Goal: Task Accomplishment & Management: Use online tool/utility

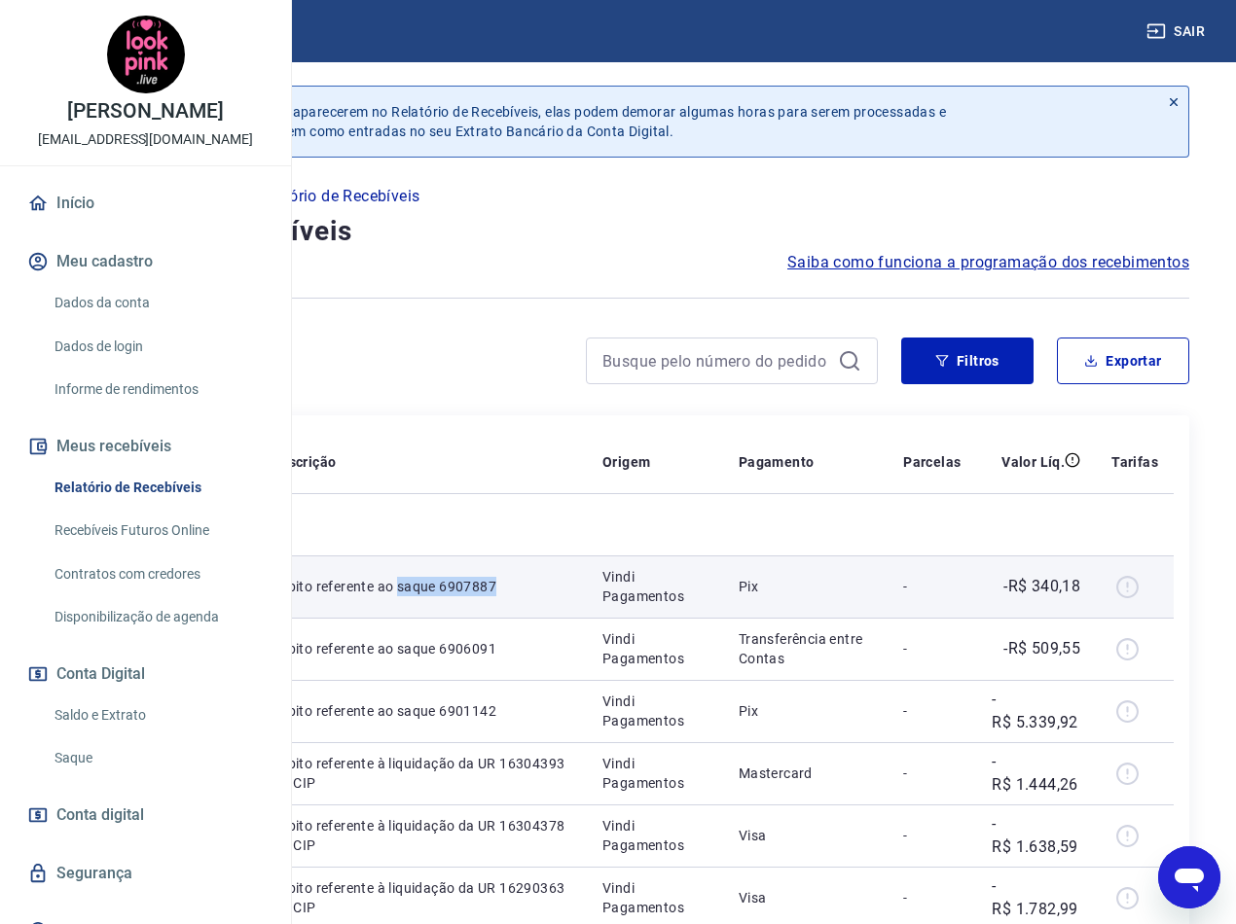
drag, startPoint x: 622, startPoint y: 641, endPoint x: 549, endPoint y: 621, distance: 75.8
click at [549, 618] on td "Débito referente ao saque 6907887" at bounding box center [421, 587] width 331 height 62
copy p "saque 6907887"
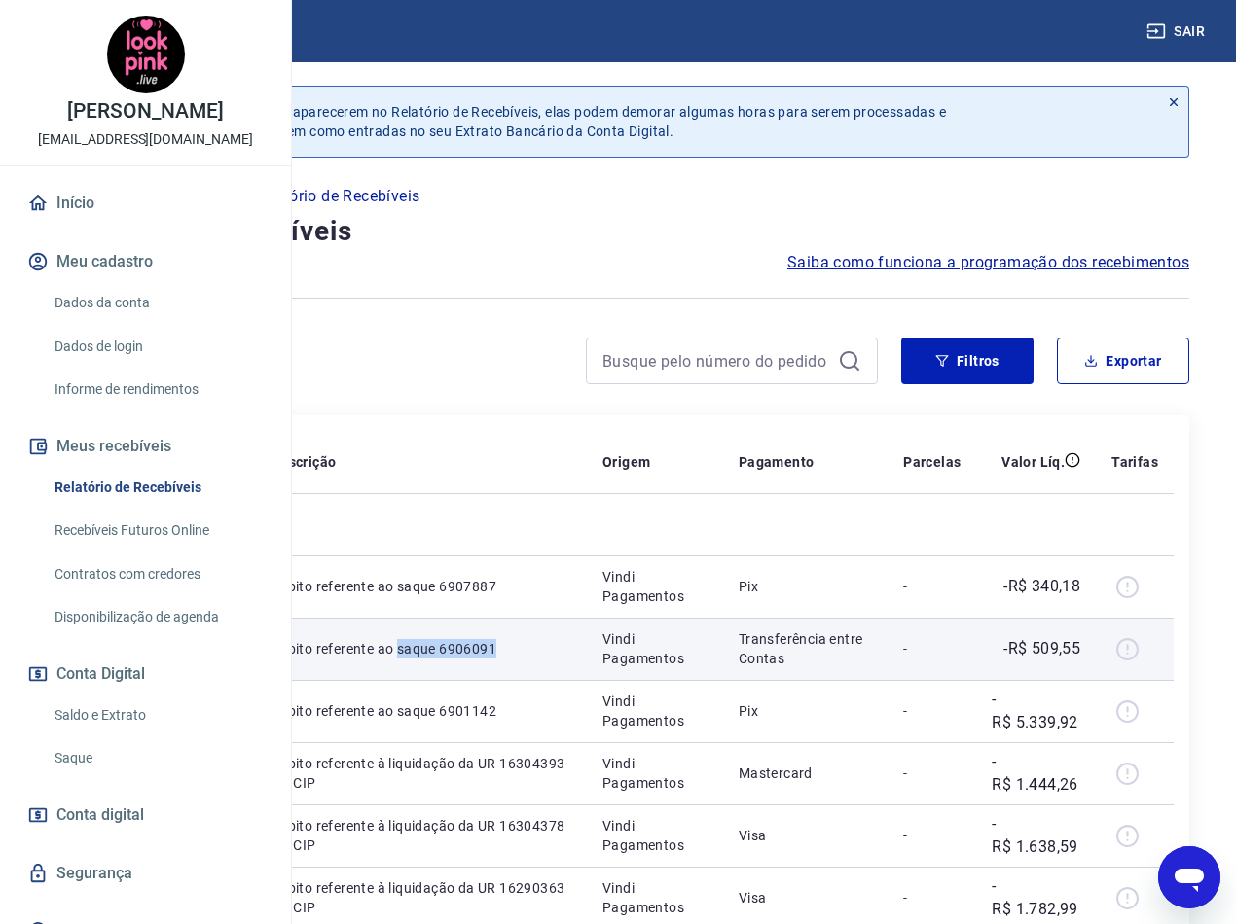
drag, startPoint x: 623, startPoint y: 722, endPoint x: 549, endPoint y: 707, distance: 75.4
click at [549, 680] on td "Débito referente ao saque 6906091" at bounding box center [421, 649] width 331 height 62
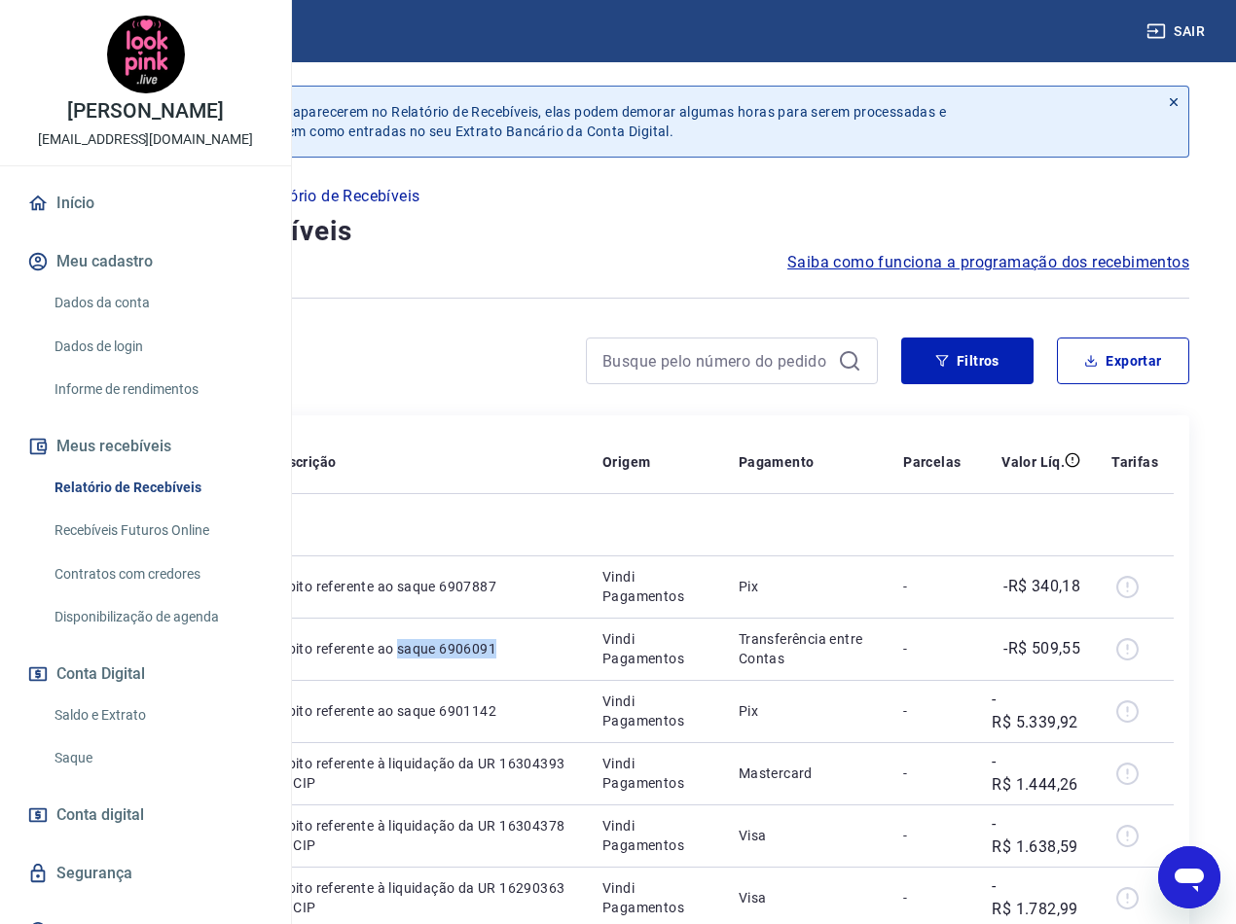
copy p "saque 6906091"
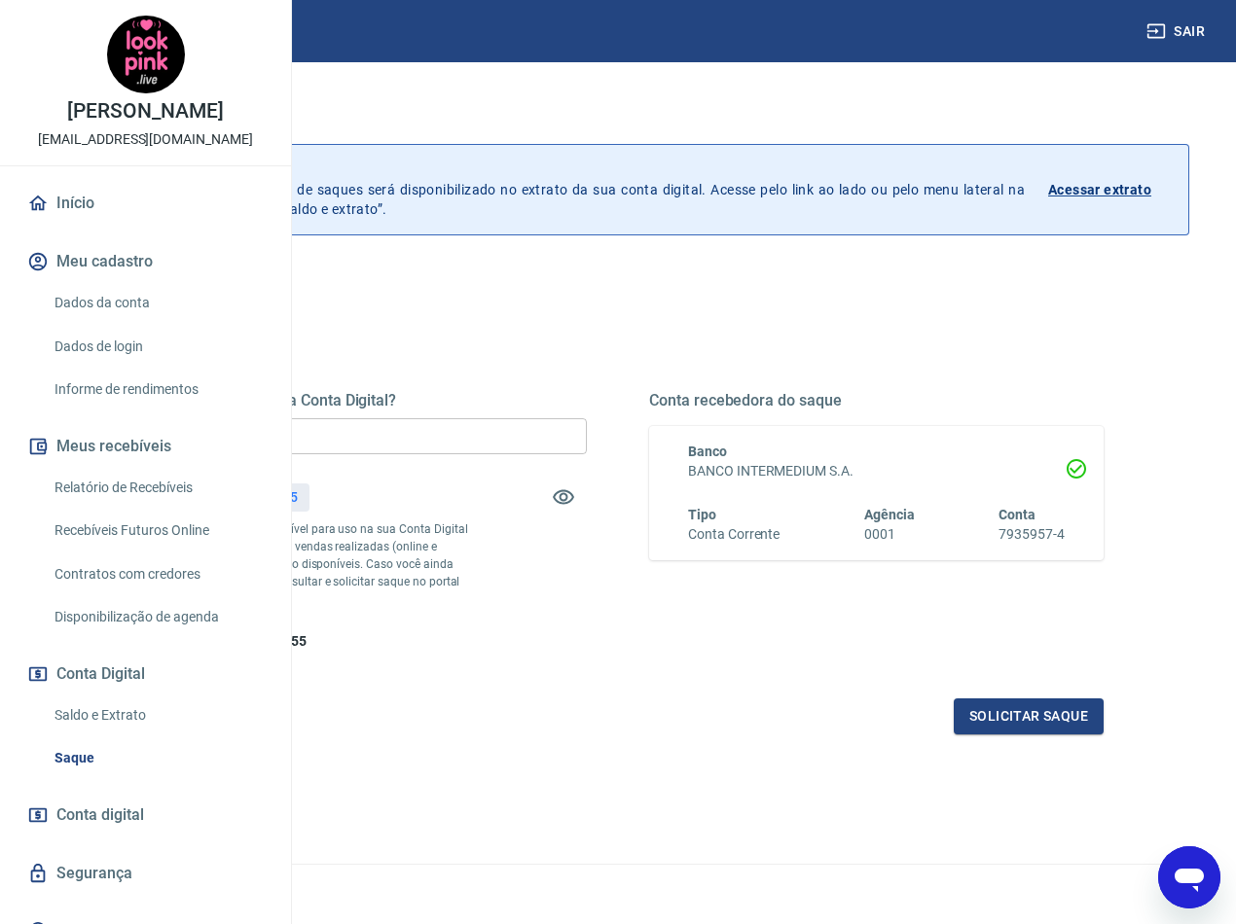
click at [562, 435] on input "R$ 0,00" at bounding box center [359, 436] width 454 height 36
type input "R$ 509,55"
click at [1017, 735] on button "Solicitar saque" at bounding box center [1029, 717] width 150 height 36
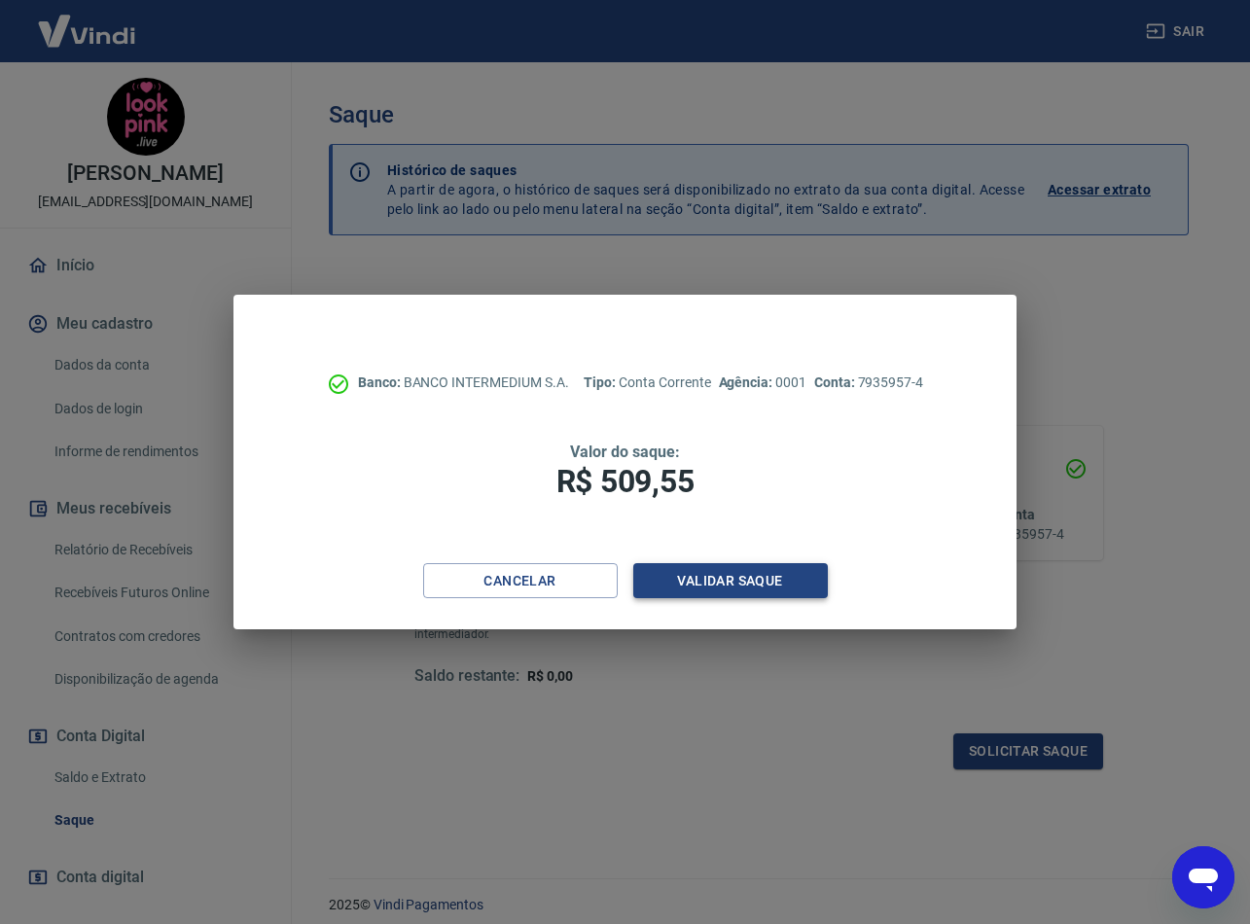
click at [765, 570] on button "Validar saque" at bounding box center [730, 581] width 195 height 36
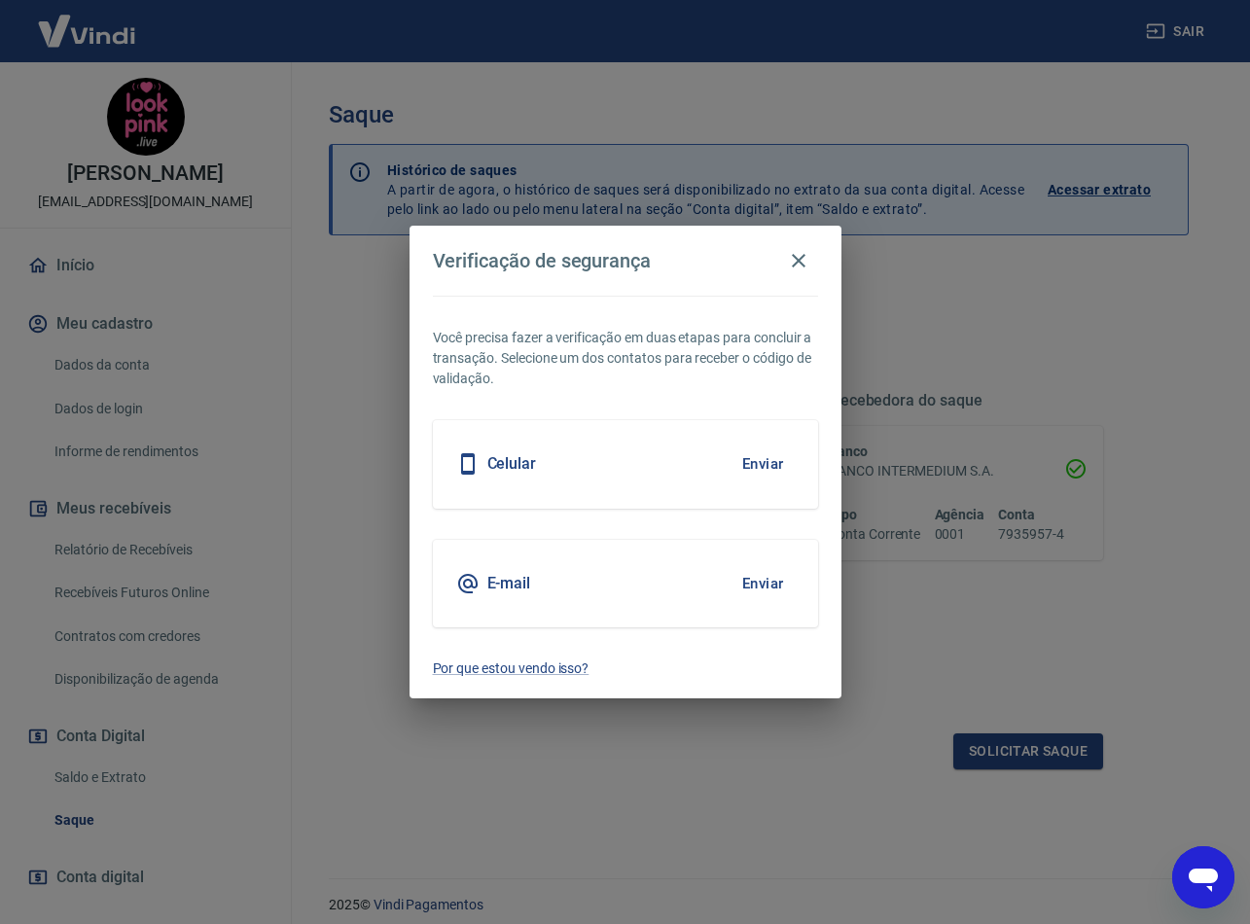
click at [772, 574] on button "Enviar" at bounding box center [763, 583] width 63 height 41
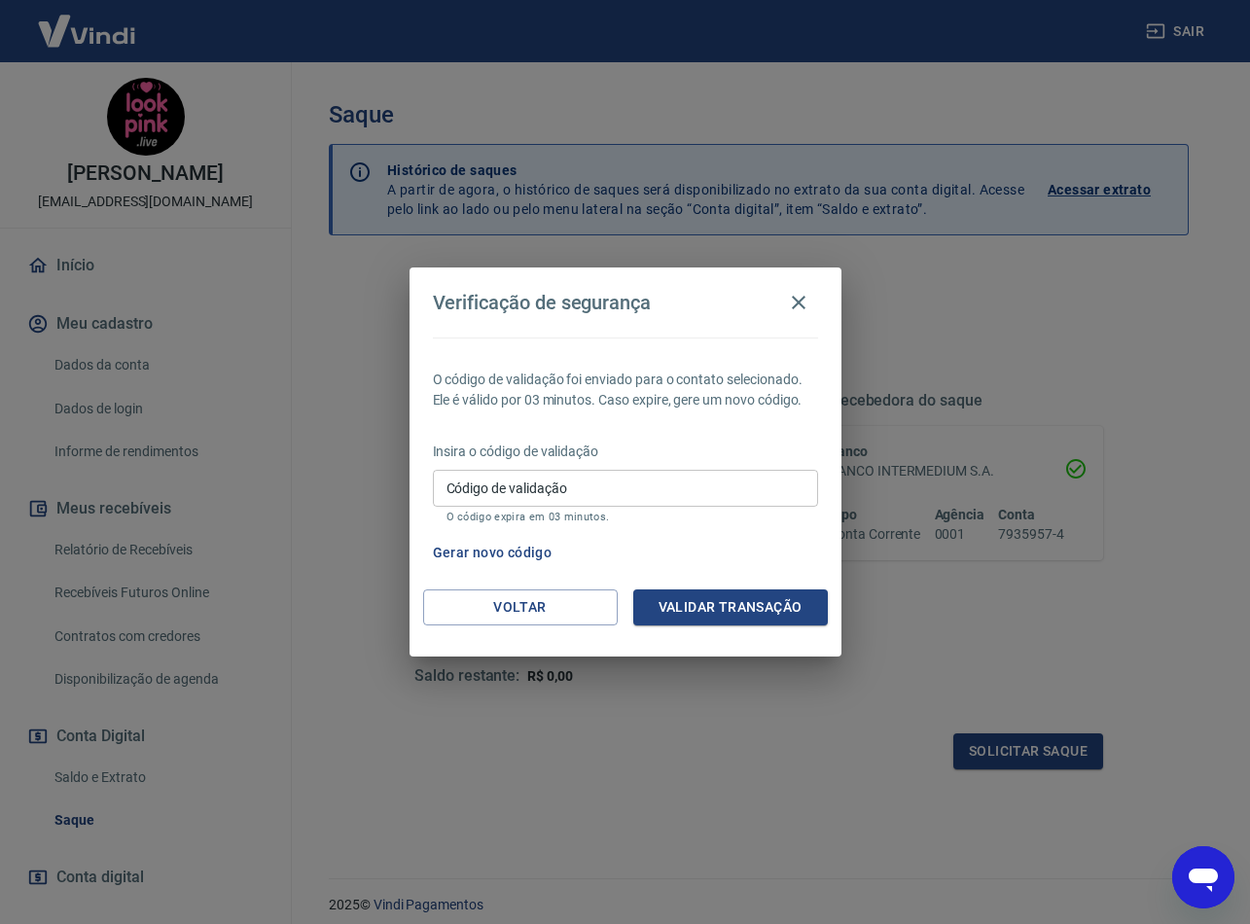
click at [610, 487] on input "Código de validação" at bounding box center [625, 488] width 385 height 36
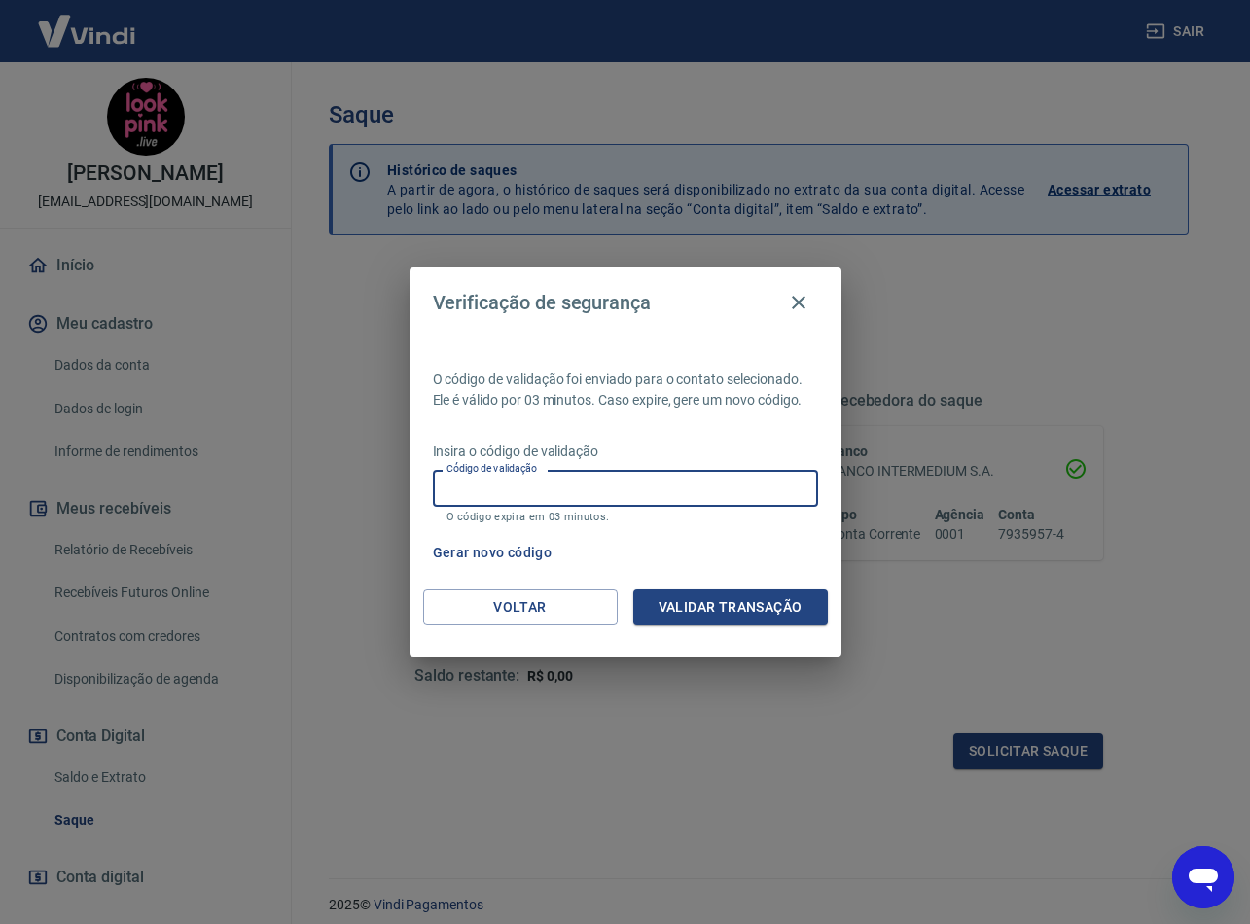
paste input "625013"
type input "625013"
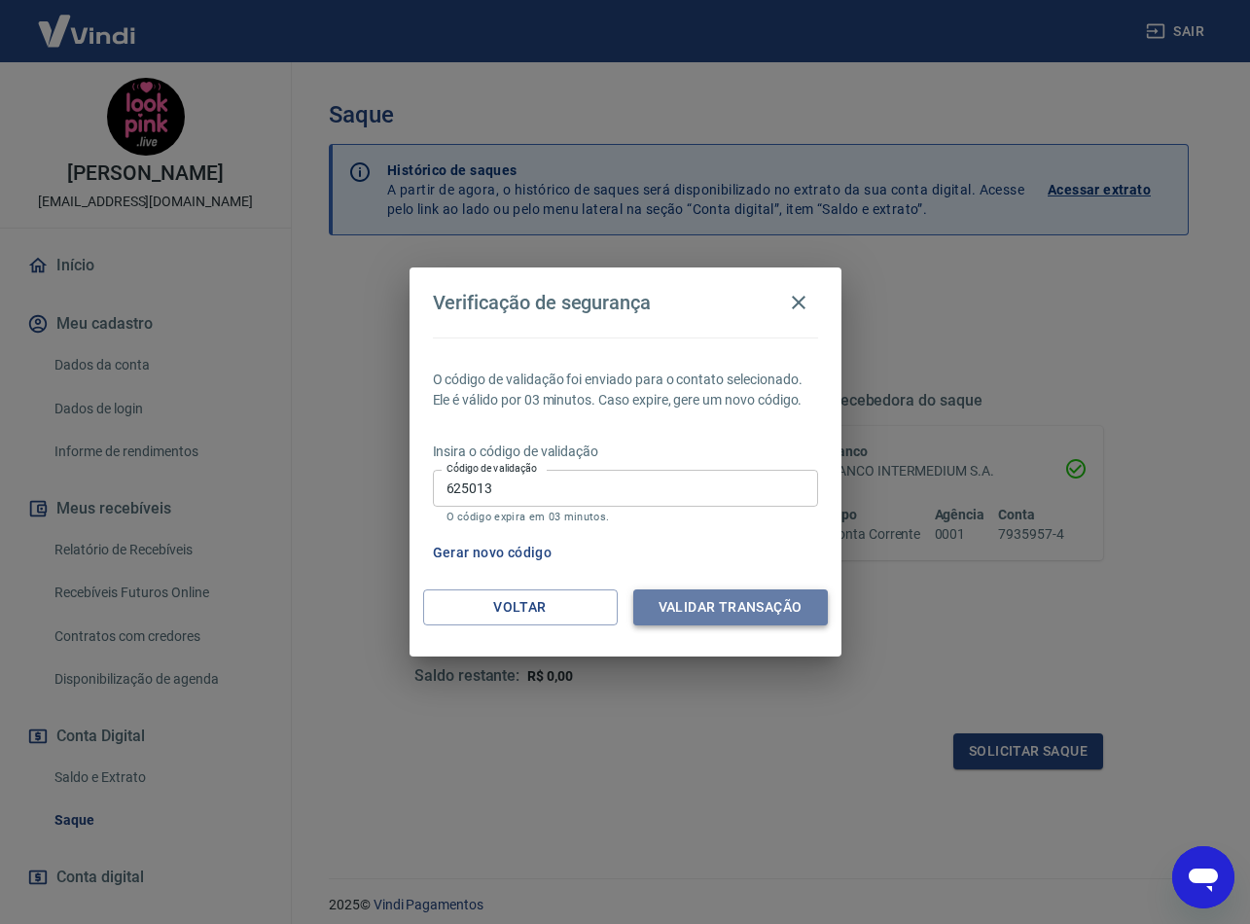
click at [772, 610] on button "Validar transação" at bounding box center [730, 608] width 195 height 36
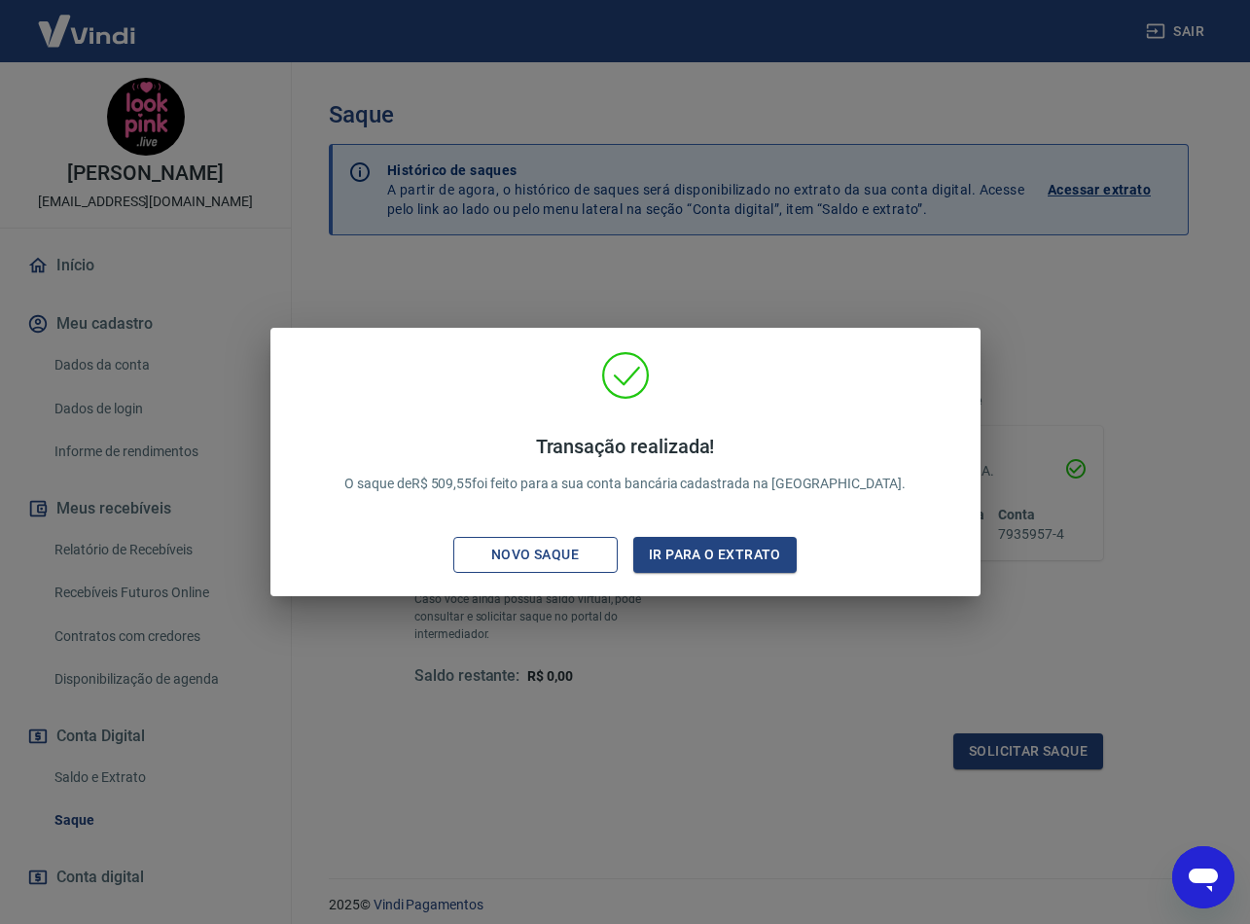
click at [558, 549] on div "Novo saque" at bounding box center [535, 555] width 134 height 24
